Goal: Obtain resource: Obtain resource

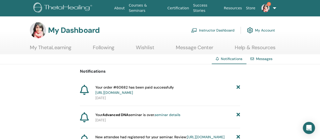
click at [268, 1] on link "1" at bounding box center [267, 8] width 20 height 16
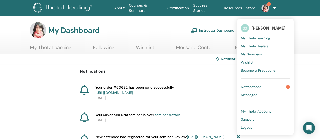
click at [250, 89] on span "Notifications" at bounding box center [251, 87] width 20 height 5
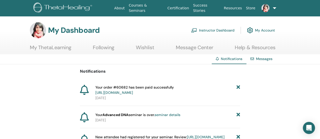
click at [229, 30] on link "Instructor Dashboard" at bounding box center [213, 30] width 44 height 11
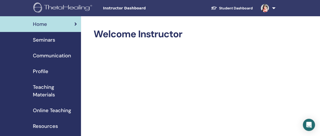
click at [43, 128] on span "Resources" at bounding box center [45, 126] width 25 height 8
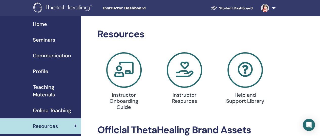
click at [189, 72] on icon at bounding box center [184, 69] width 35 height 35
click at [40, 90] on span "Teaching Materials" at bounding box center [55, 90] width 44 height 15
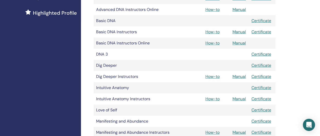
scroll to position [151, 0]
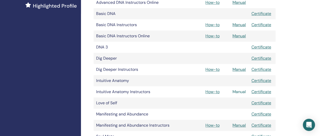
click at [242, 92] on link "Manual" at bounding box center [239, 91] width 13 height 5
